Goal: Transaction & Acquisition: Purchase product/service

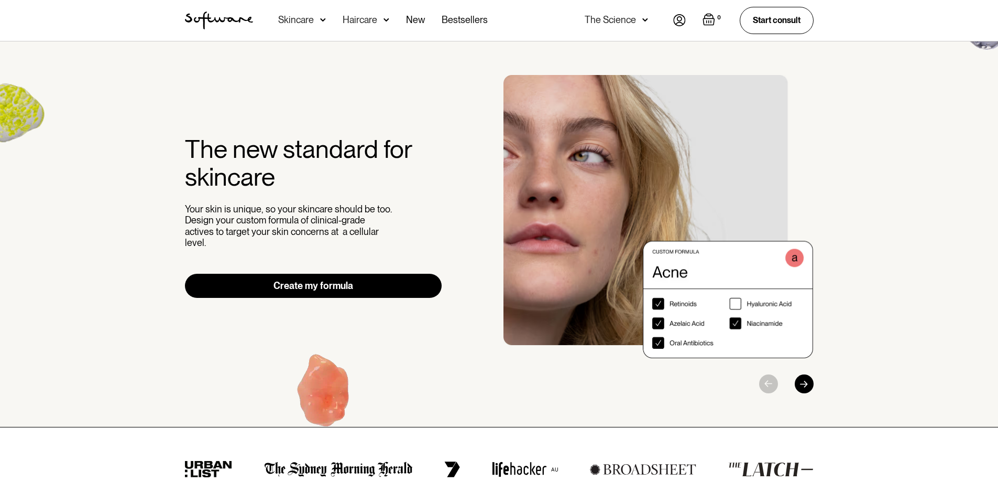
click at [643, 21] on img at bounding box center [645, 20] width 6 height 10
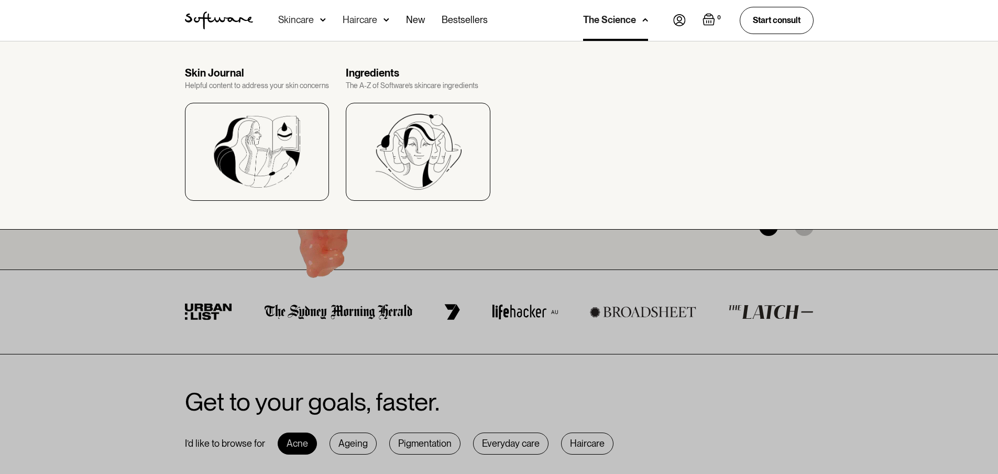
scroll to position [367, 0]
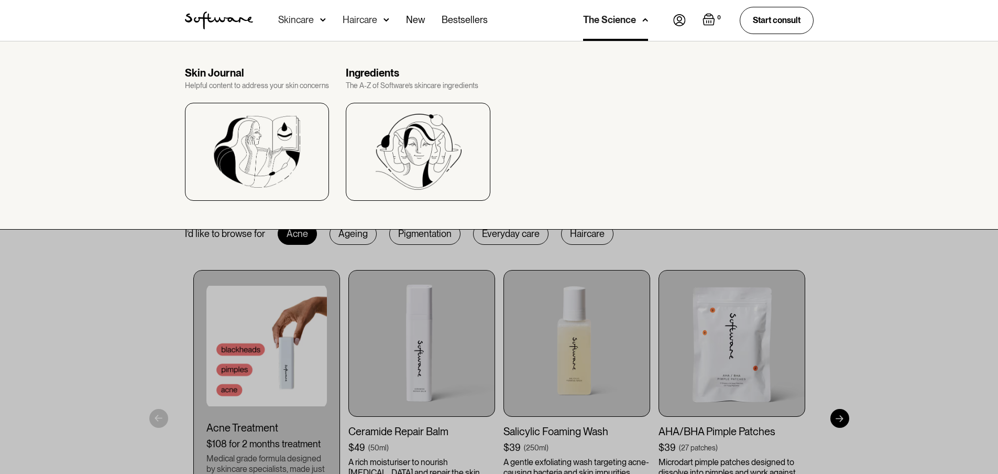
click at [584, 120] on div "Skin Journal Helpful content to address your skin concerns Ingredients The A-Z …" at bounding box center [499, 134] width 654 height 134
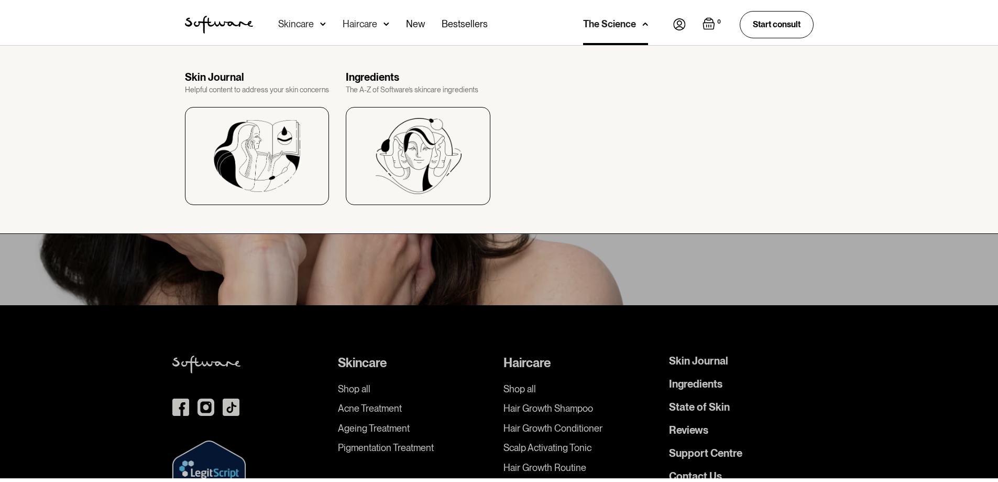
scroll to position [2930, 0]
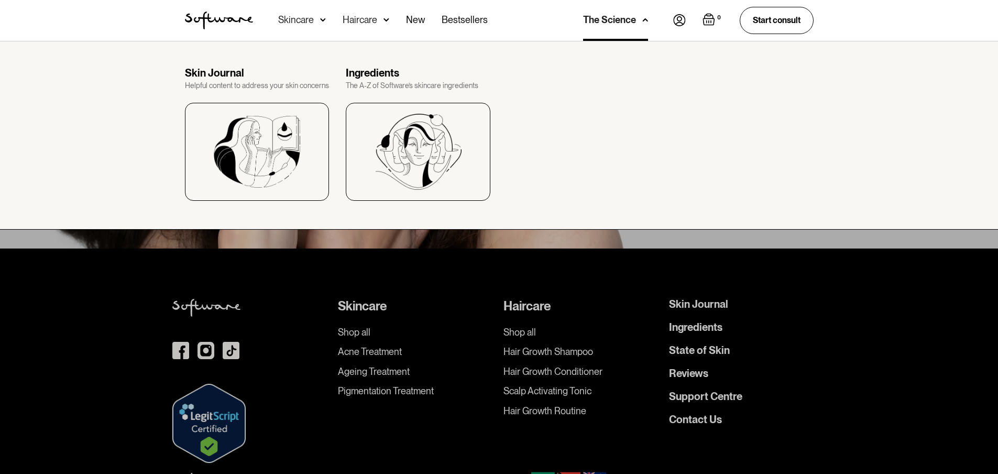
click at [539, 396] on div at bounding box center [499, 278] width 998 height 474
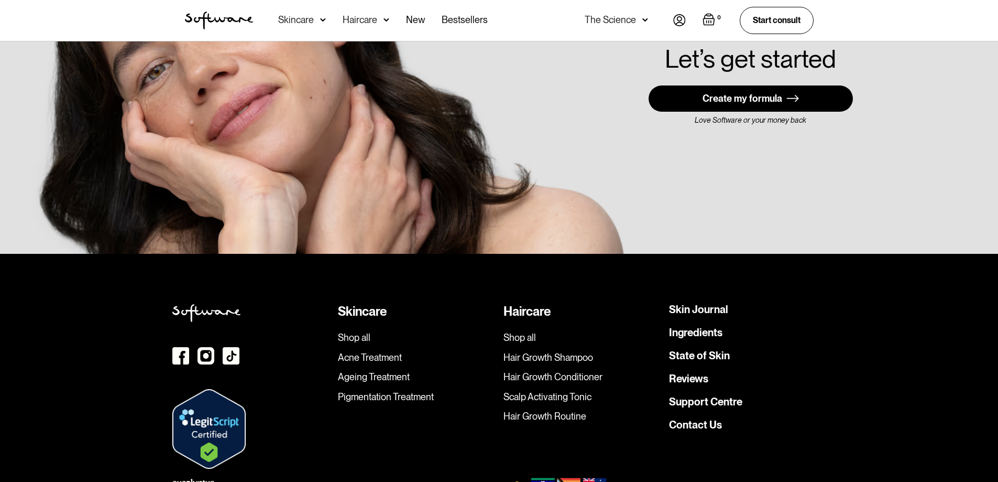
click at [521, 332] on link "Shop all" at bounding box center [582, 338] width 157 height 12
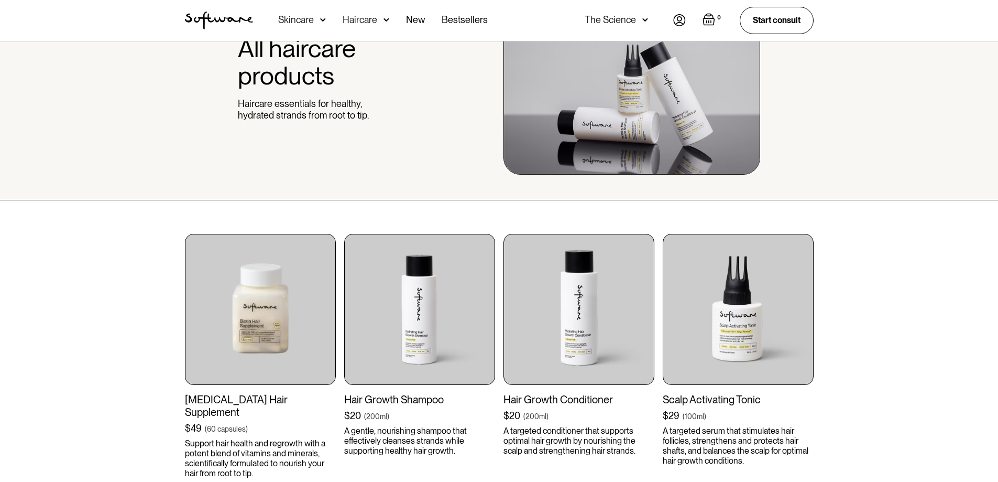
scroll to position [157, 0]
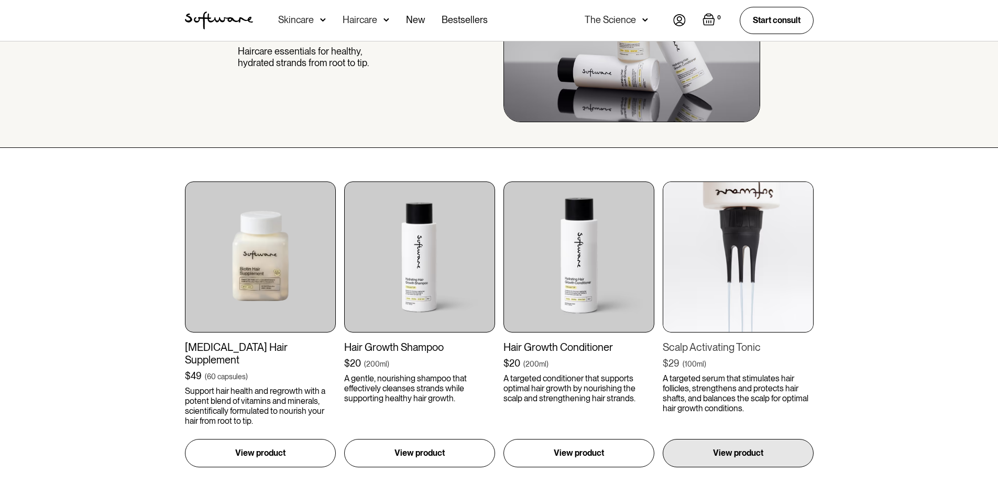
click at [703, 383] on p "A targeted serum that stimulates hair follicles, strengthens and protects hair …" at bounding box center [738, 393] width 151 height 40
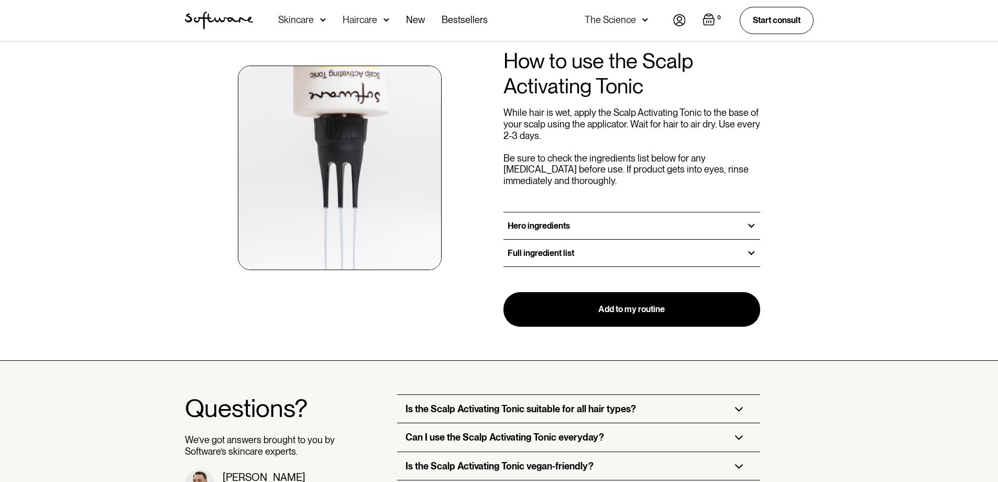
scroll to position [1415, 0]
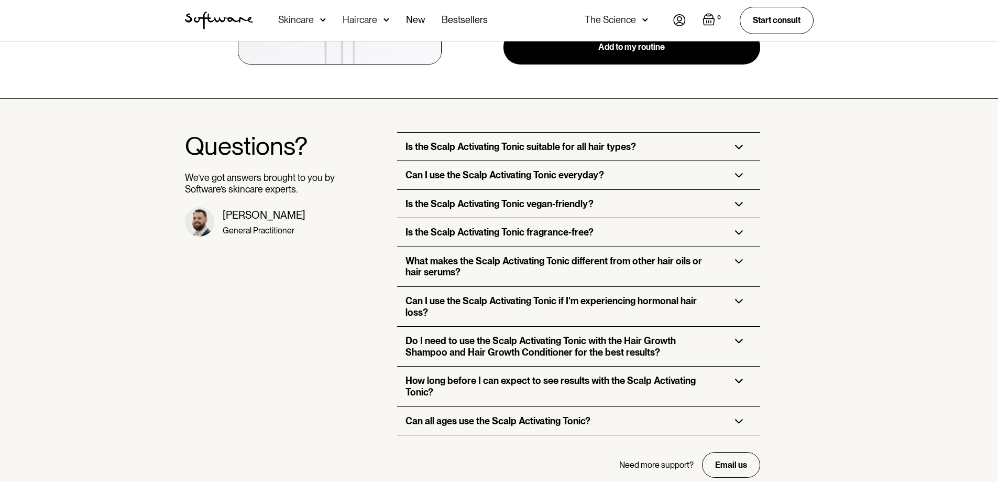
click at [739, 247] on div "What makes the Scalp Activating Tonic different from other hair oils or hair se…" at bounding box center [578, 266] width 363 height 39
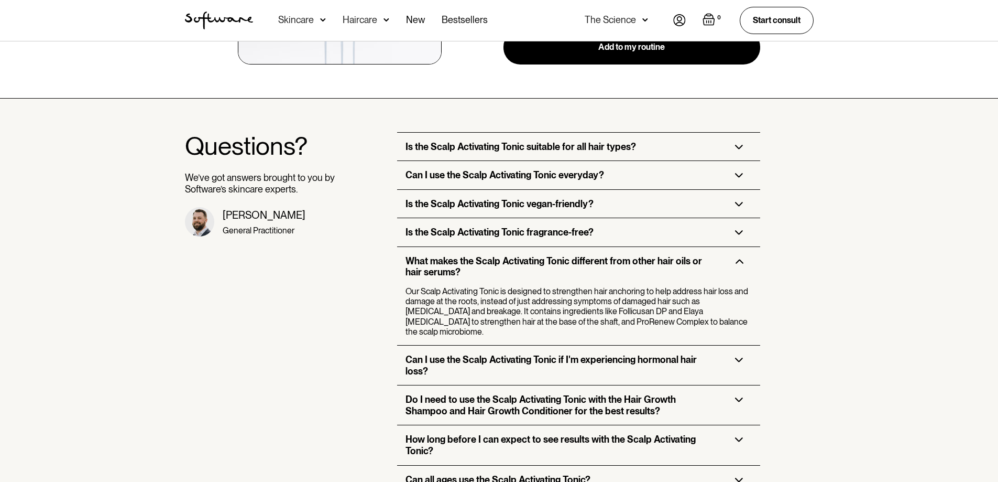
click at [740, 357] on img at bounding box center [739, 359] width 8 height 5
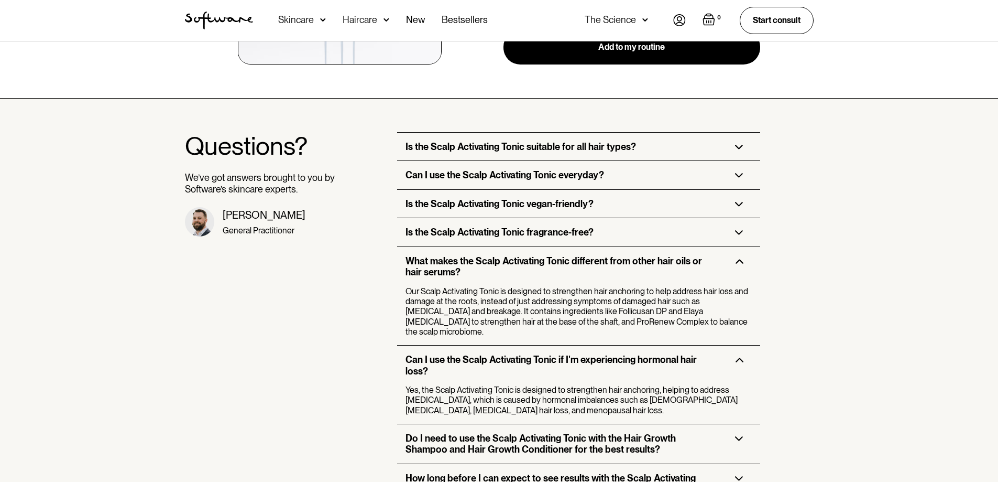
scroll to position [1467, 0]
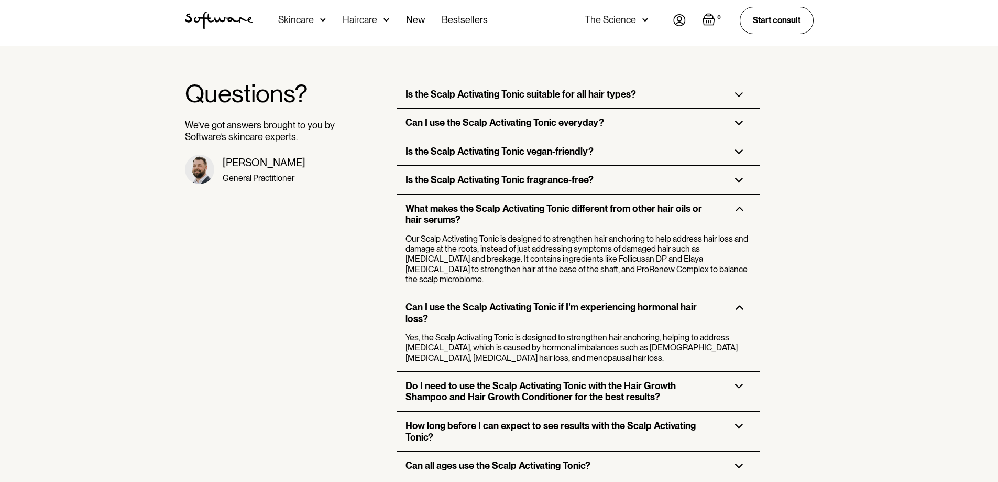
click at [740, 411] on div "How long before I can expect to see results with the Scalp Activating Tonic?" at bounding box center [578, 430] width 363 height 39
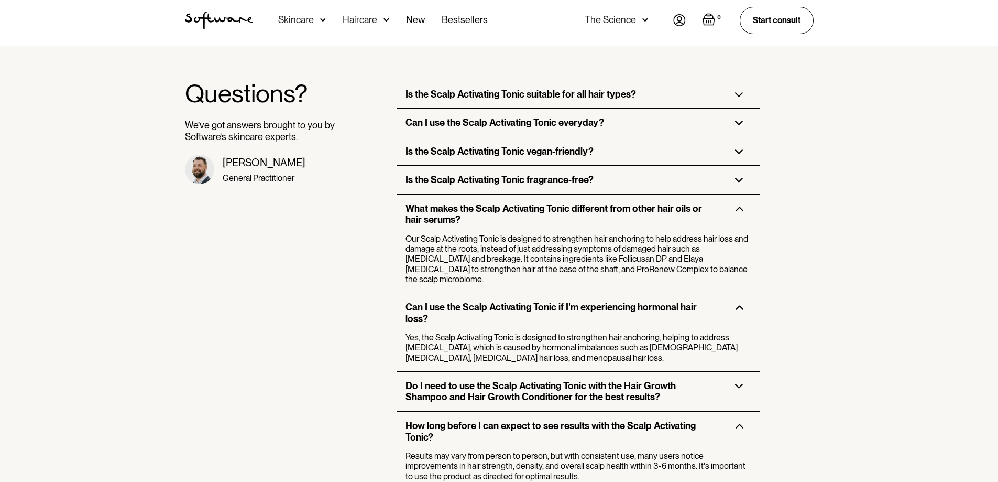
scroll to position [1520, 0]
